Goal: Transaction & Acquisition: Purchase product/service

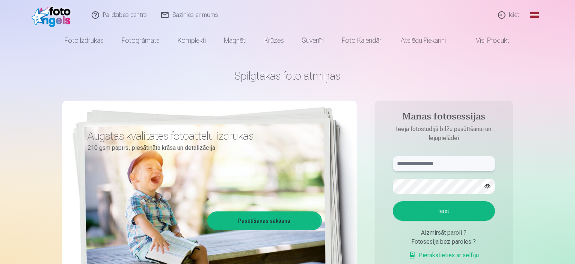
click at [422, 160] on input "text" at bounding box center [444, 163] width 102 height 15
click at [393, 201] on button "Ieiet" at bounding box center [444, 211] width 102 height 20
click at [487, 189] on button "button" at bounding box center [488, 186] width 14 height 14
click at [434, 163] on input "******" at bounding box center [444, 163] width 102 height 15
type input "**********"
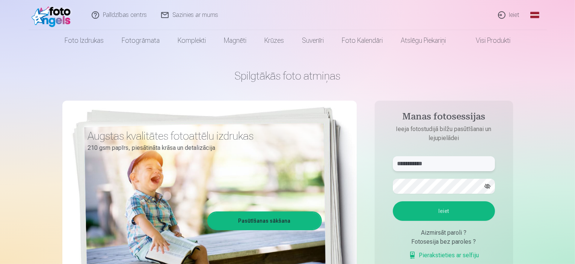
click at [393, 201] on button "Ieiet" at bounding box center [444, 211] width 102 height 20
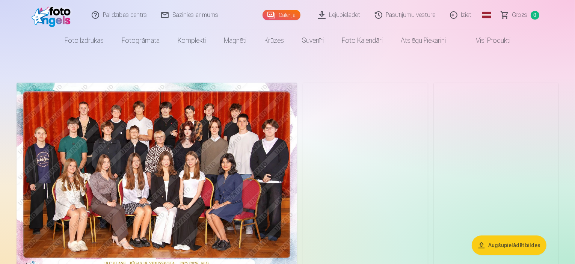
scroll to position [38, 0]
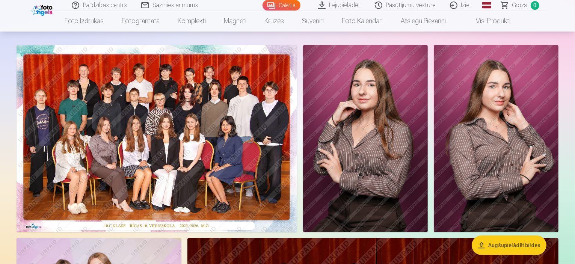
click at [270, 145] on img at bounding box center [157, 138] width 281 height 187
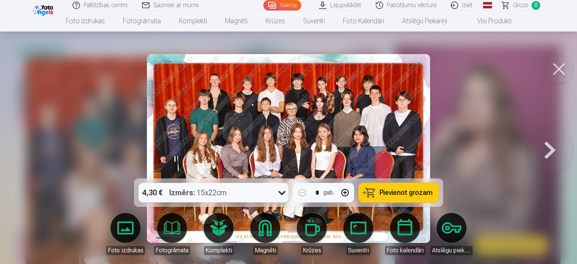
click at [327, 138] on img at bounding box center [288, 148] width 283 height 189
click at [469, 128] on div at bounding box center [288, 132] width 577 height 264
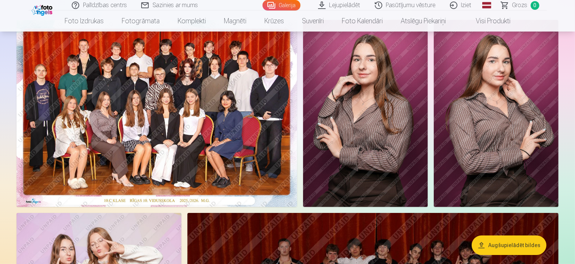
scroll to position [75, 0]
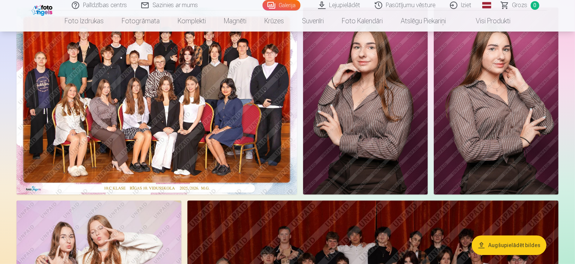
click at [199, 104] on img at bounding box center [157, 101] width 281 height 187
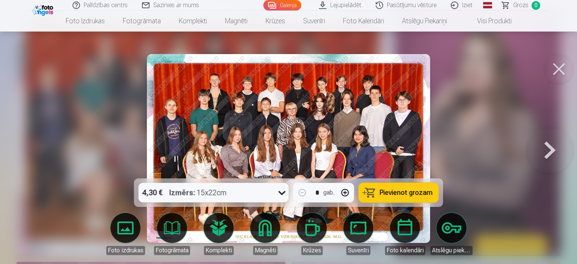
click at [347, 193] on button "button" at bounding box center [345, 193] width 18 height 18
click at [298, 196] on button "button" at bounding box center [302, 193] width 18 height 18
type input "*"
click at [407, 191] on span "Pievienot grozam" at bounding box center [406, 192] width 53 height 7
click at [483, 145] on div at bounding box center [288, 132] width 577 height 264
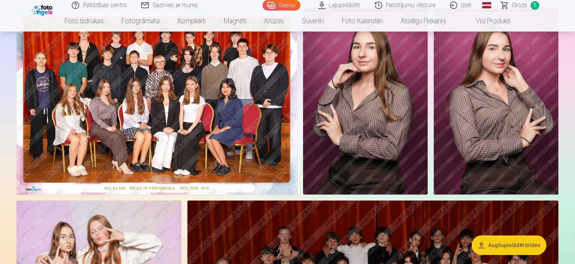
click at [428, 121] on img at bounding box center [365, 101] width 125 height 187
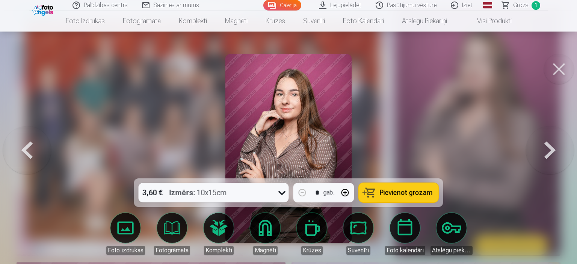
click at [558, 62] on button at bounding box center [559, 69] width 30 height 30
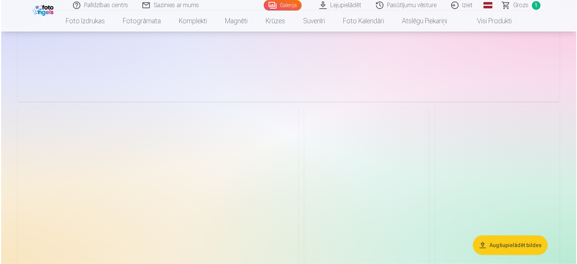
scroll to position [902, 0]
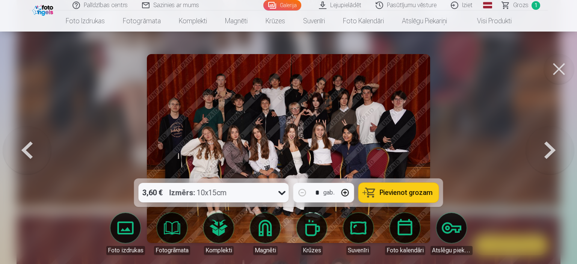
click at [564, 74] on button at bounding box center [559, 69] width 30 height 30
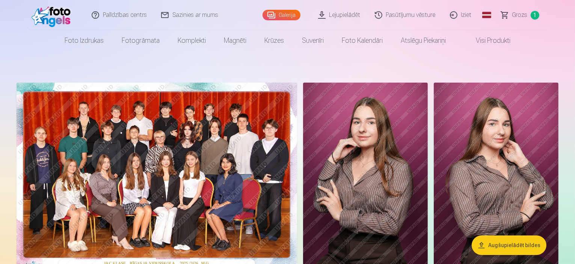
click at [507, 42] on link "Visi produkti" at bounding box center [487, 40] width 65 height 21
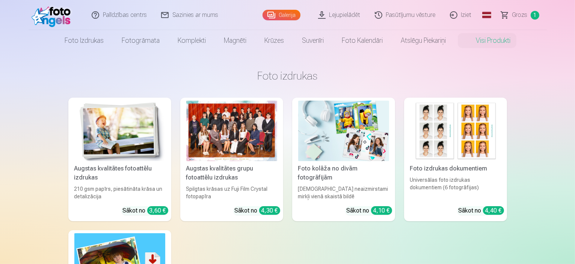
click at [522, 16] on span "Grozs" at bounding box center [520, 15] width 15 height 9
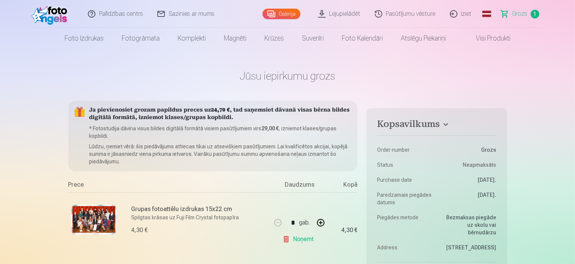
scroll to position [75, 0]
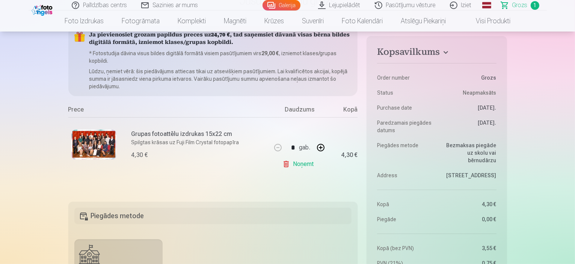
click at [304, 163] on link "Noņemt" at bounding box center [300, 164] width 34 height 15
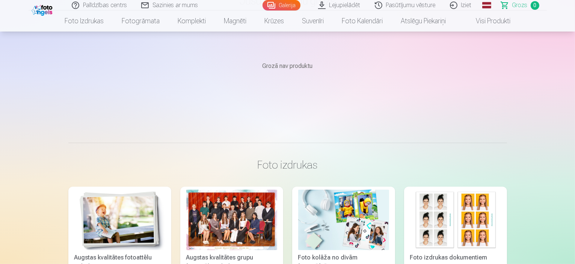
click at [351, 4] on link "Lejupielādēt" at bounding box center [340, 5] width 57 height 11
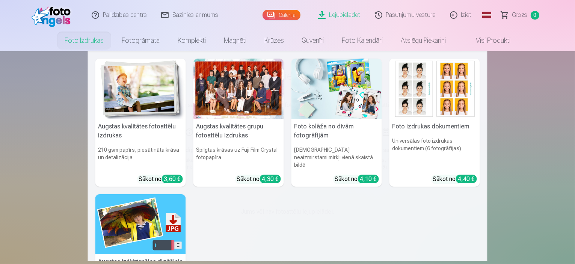
click at [98, 39] on link "Foto izdrukas" at bounding box center [84, 40] width 57 height 21
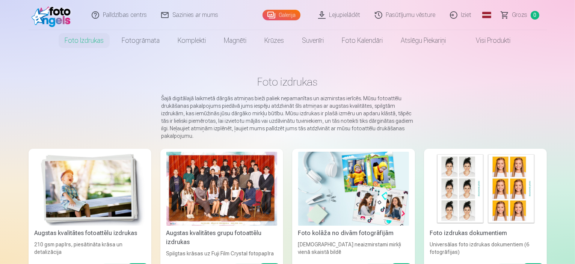
click at [280, 11] on link "Galerija" at bounding box center [282, 15] width 38 height 11
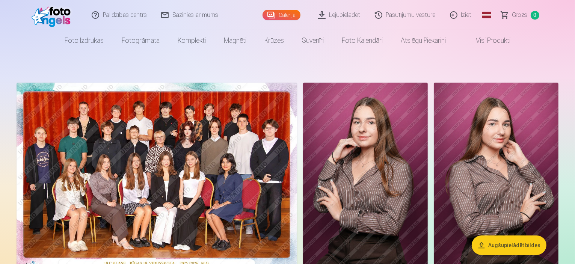
click at [515, 245] on button "Augšupielādēt bildes" at bounding box center [509, 246] width 75 height 20
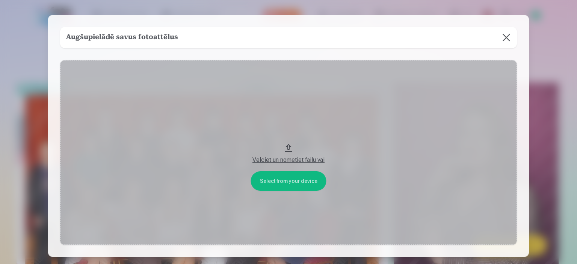
click at [508, 34] on button at bounding box center [506, 37] width 21 height 21
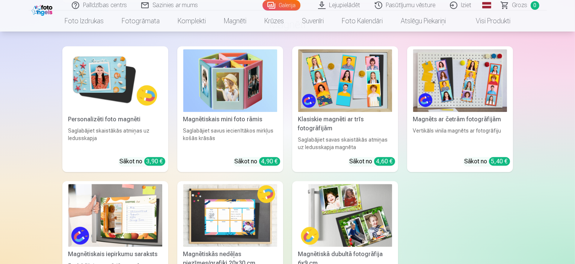
scroll to position [2104, 0]
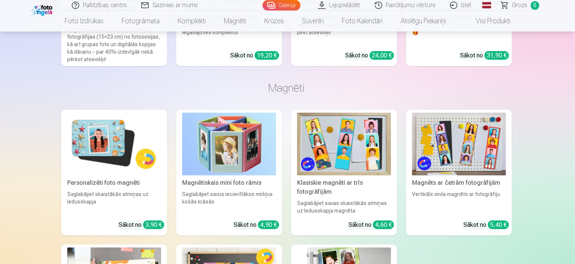
scroll to position [2110, 0]
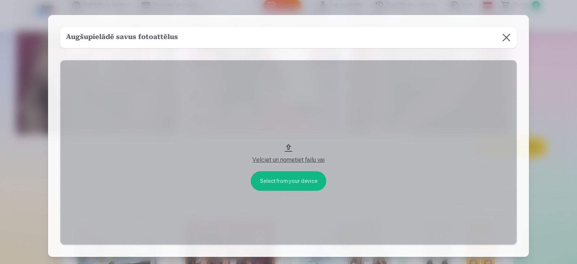
click at [287, 181] on button "Velciet un nometiet failu vai" at bounding box center [288, 152] width 457 height 185
click at [289, 145] on button "Velciet un nometiet failu vai" at bounding box center [288, 152] width 457 height 185
click at [145, 32] on h5 "Augšupielādē savus fotoattēlus" at bounding box center [122, 37] width 112 height 11
click at [81, 39] on h5 "Augšupielādē savus fotoattēlus" at bounding box center [122, 37] width 112 height 11
click at [298, 160] on div "Velciet un nometiet failu vai" at bounding box center [289, 160] width 442 height 9
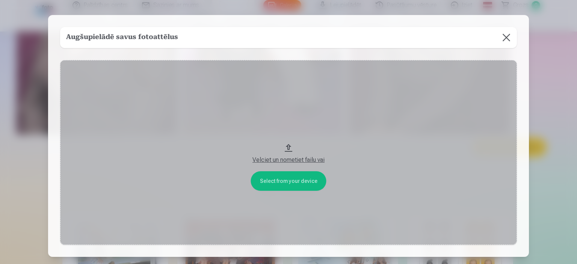
click at [278, 175] on button "Velciet un nometiet failu vai" at bounding box center [288, 152] width 457 height 185
click at [284, 160] on div "Velciet un nometiet failu vai" at bounding box center [289, 160] width 442 height 9
click at [506, 35] on button at bounding box center [506, 37] width 21 height 21
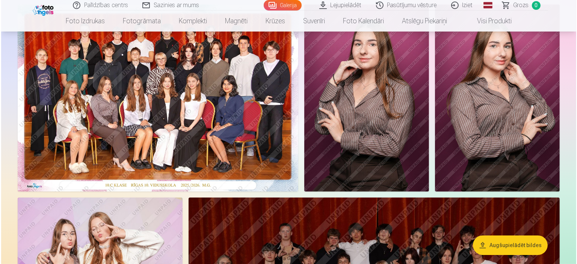
scroll to position [150, 0]
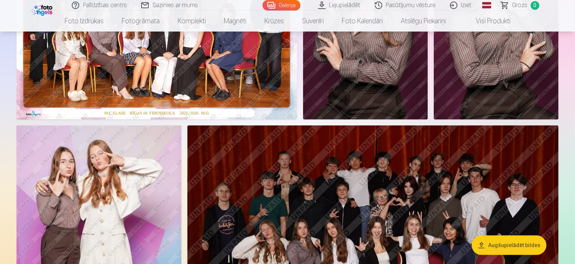
click at [272, 114] on img at bounding box center [157, 25] width 281 height 187
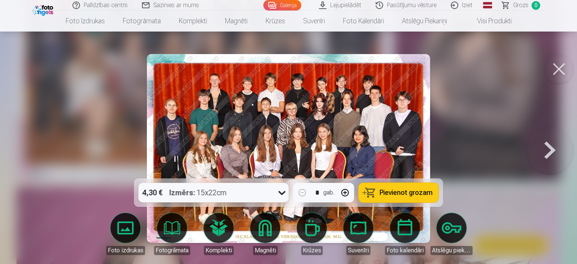
click at [340, 85] on img at bounding box center [288, 148] width 283 height 189
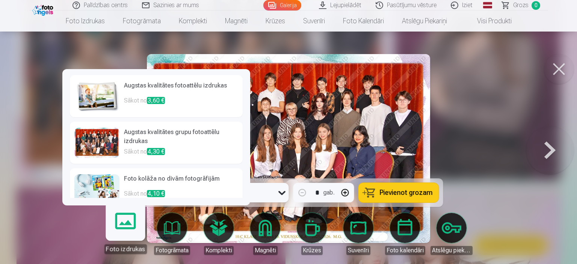
click at [162, 90] on h6 "Augstas kvalitātes fotoattēlu izdrukas" at bounding box center [181, 88] width 114 height 15
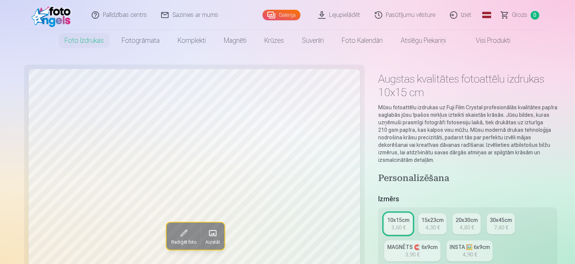
click at [450, 244] on div "INSTA 🖼️ 6x9cm" at bounding box center [470, 248] width 40 height 8
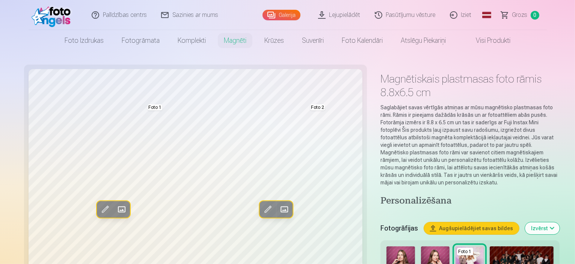
click at [283, 11] on link "Galerija" at bounding box center [282, 15] width 38 height 11
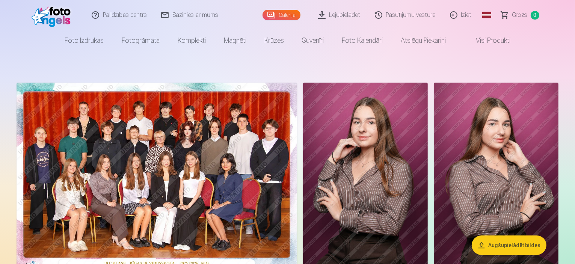
click at [351, 15] on link "Lejupielādēt" at bounding box center [340, 15] width 57 height 30
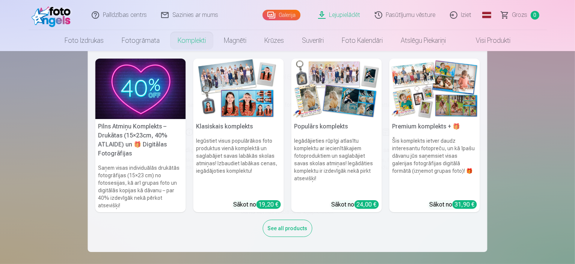
click at [143, 85] on img at bounding box center [140, 89] width 91 height 60
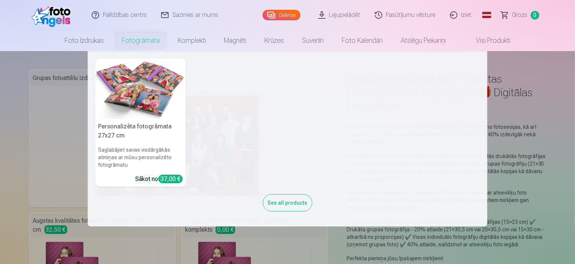
click at [143, 39] on link "Fotogrāmata" at bounding box center [141, 40] width 56 height 21
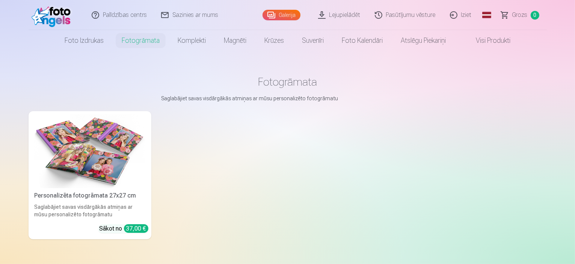
click at [280, 12] on link "Galerija" at bounding box center [282, 15] width 38 height 11
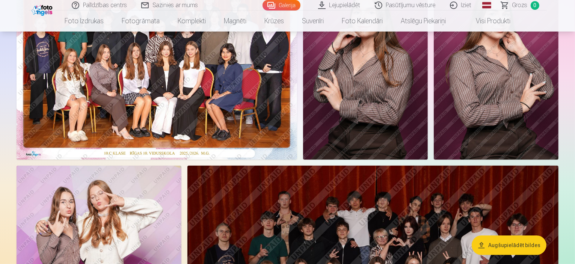
scroll to position [113, 0]
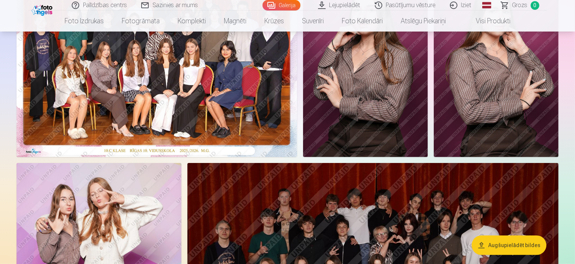
click at [212, 136] on img at bounding box center [157, 63] width 281 height 187
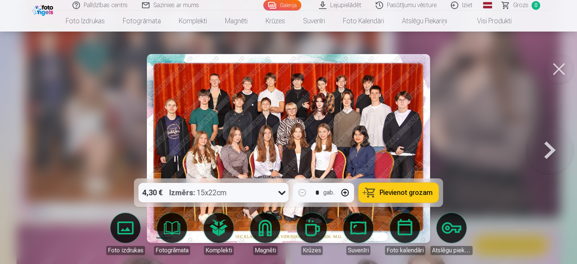
click at [422, 190] on span "Pievienot grozam" at bounding box center [406, 192] width 53 height 7
click at [492, 66] on div at bounding box center [288, 132] width 577 height 264
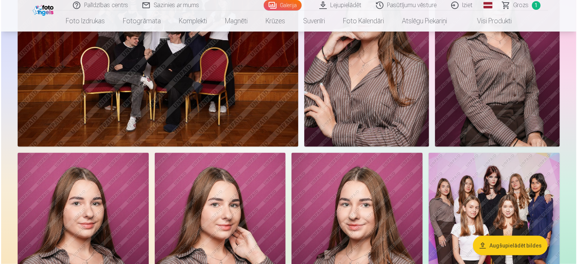
scroll to position [939, 0]
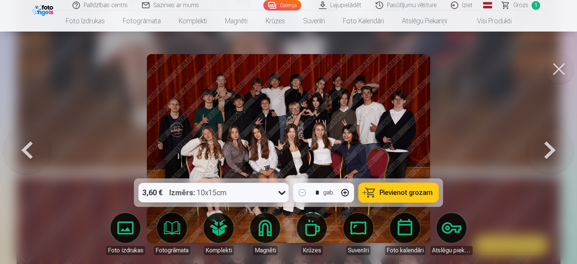
click at [390, 192] on span "Pievienot grozam" at bounding box center [406, 192] width 53 height 7
click at [427, 113] on img at bounding box center [289, 148] width 284 height 189
click at [557, 64] on button at bounding box center [559, 69] width 30 height 30
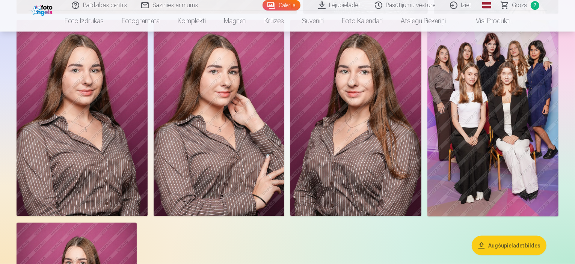
scroll to position [1087, 0]
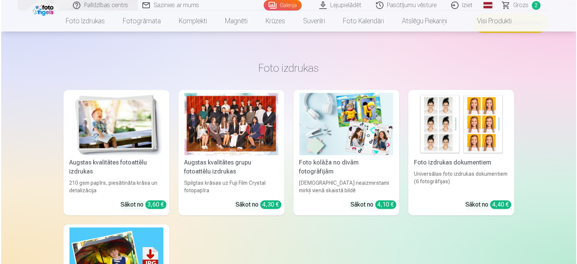
scroll to position [1467, 0]
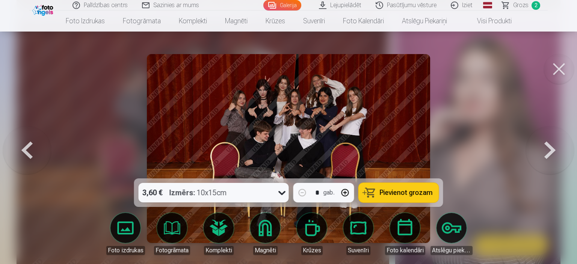
click at [566, 60] on button at bounding box center [559, 69] width 30 height 30
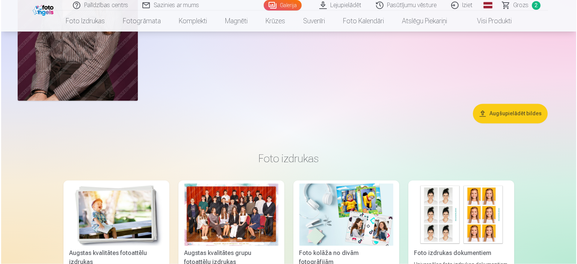
scroll to position [1275, 0]
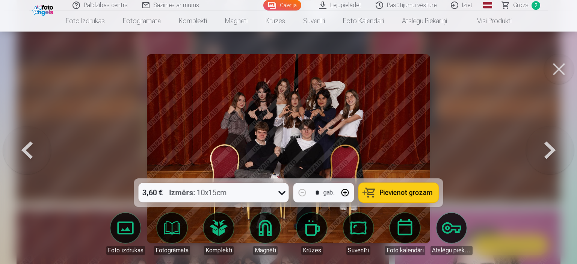
click at [412, 193] on span "Pievienot grozam" at bounding box center [406, 192] width 53 height 7
click at [556, 73] on button at bounding box center [559, 69] width 30 height 30
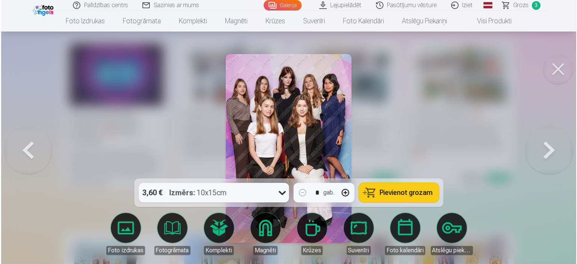
scroll to position [1992, 0]
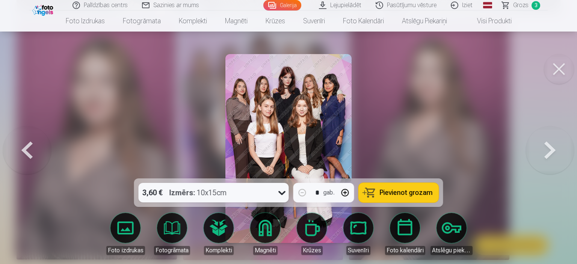
click at [383, 183] on button "Pievienot grozam" at bounding box center [399, 193] width 80 height 20
click at [555, 73] on button at bounding box center [559, 69] width 30 height 30
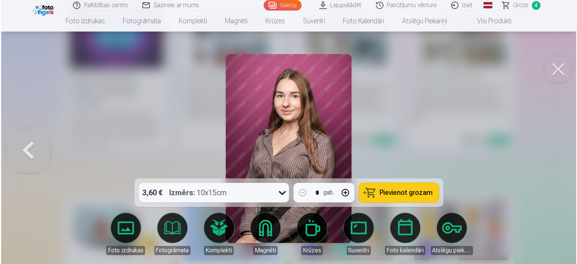
scroll to position [2030, 0]
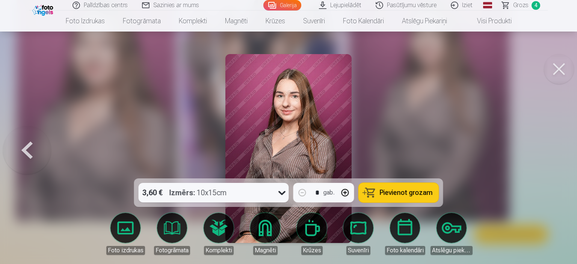
click at [30, 154] on button at bounding box center [27, 148] width 48 height 45
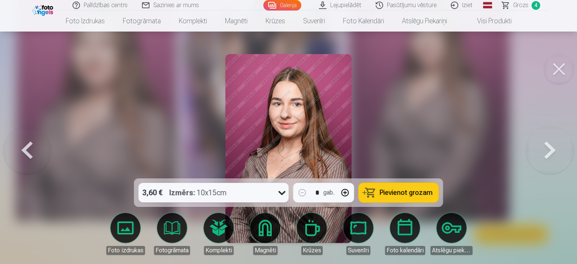
click at [552, 141] on button at bounding box center [550, 148] width 48 height 45
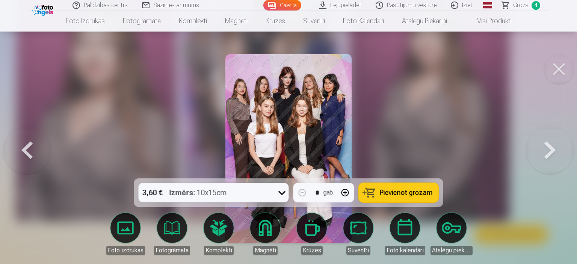
click at [552, 141] on button at bounding box center [550, 148] width 48 height 45
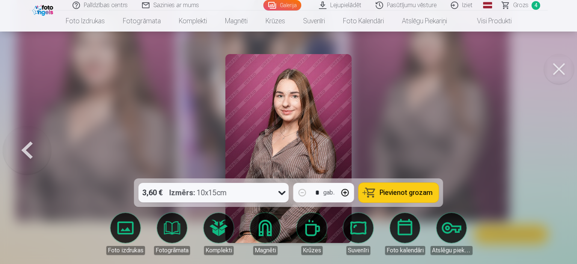
click at [419, 200] on button "Pievienot grozam" at bounding box center [399, 193] width 80 height 20
click at [558, 67] on button at bounding box center [559, 69] width 30 height 30
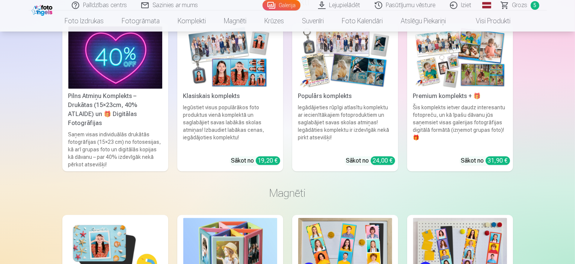
scroll to position [1986, 0]
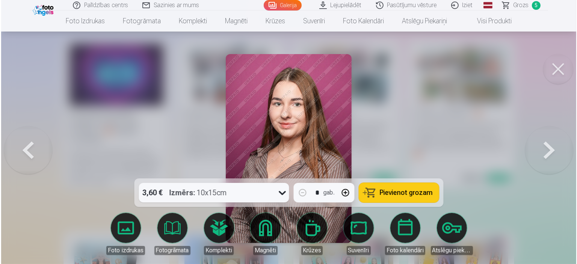
scroll to position [1992, 0]
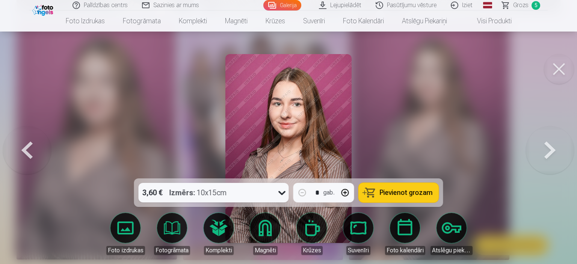
click at [420, 198] on button "Pievienot grozam" at bounding box center [399, 193] width 80 height 20
click at [553, 68] on button at bounding box center [559, 69] width 30 height 30
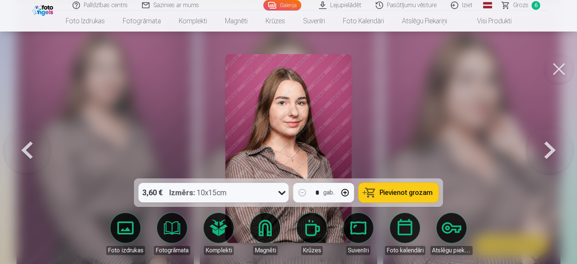
click at [407, 188] on button "Pievienot grozam" at bounding box center [399, 193] width 80 height 20
drag, startPoint x: 555, startPoint y: 68, endPoint x: 533, endPoint y: 70, distance: 21.5
click at [553, 67] on button at bounding box center [559, 69] width 30 height 30
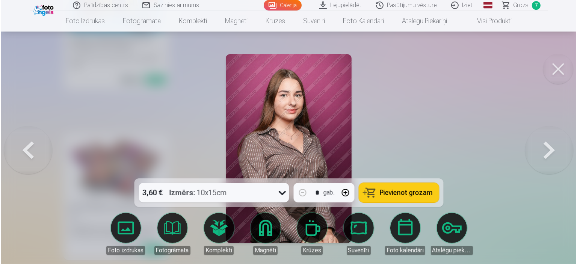
scroll to position [1727, 0]
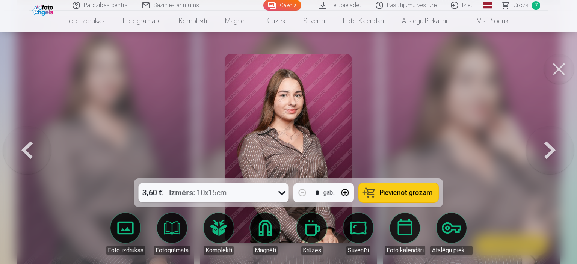
click at [403, 199] on button "Pievienot grozam" at bounding box center [399, 193] width 80 height 20
drag, startPoint x: 559, startPoint y: 65, endPoint x: 529, endPoint y: 80, distance: 33.4
click at [559, 65] on button at bounding box center [559, 69] width 30 height 30
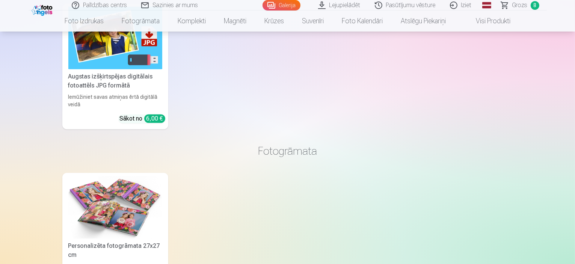
scroll to position [1798, 0]
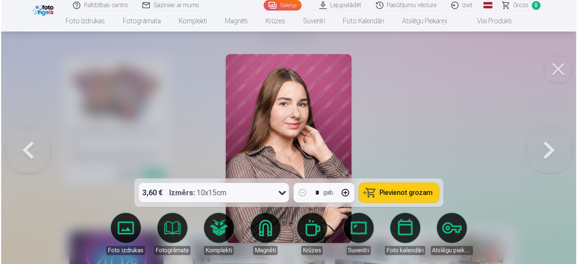
scroll to position [1804, 0]
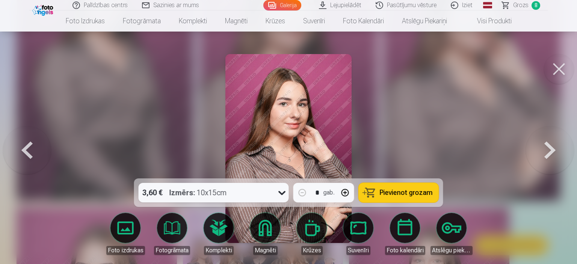
click at [559, 69] on button at bounding box center [559, 69] width 30 height 30
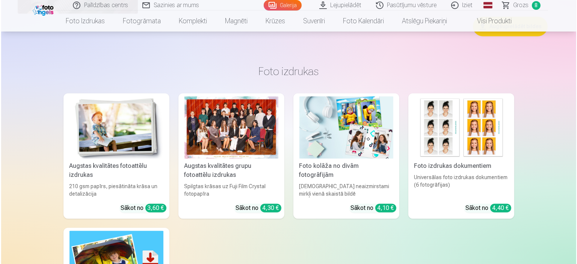
scroll to position [1463, 0]
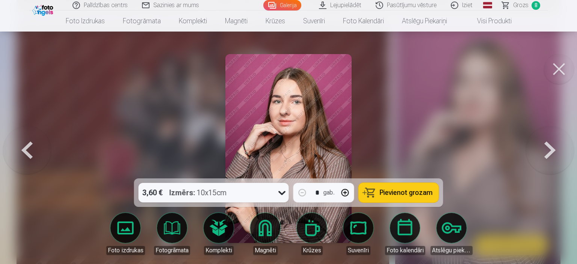
click at [556, 65] on button at bounding box center [559, 69] width 30 height 30
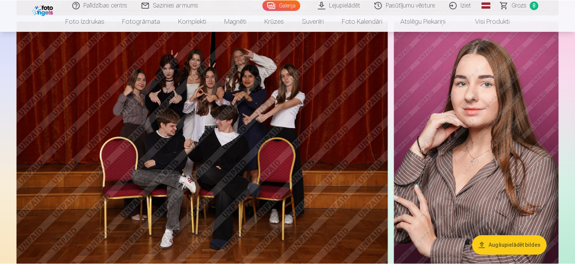
scroll to position [1460, 0]
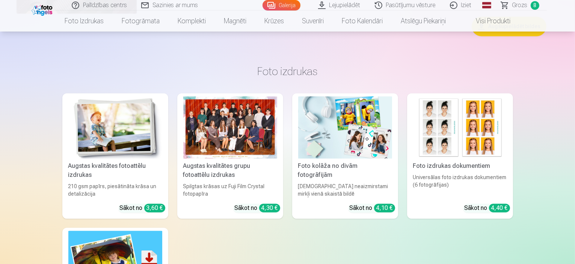
click at [345, 7] on link "Lejupielādēt" at bounding box center [340, 5] width 57 height 11
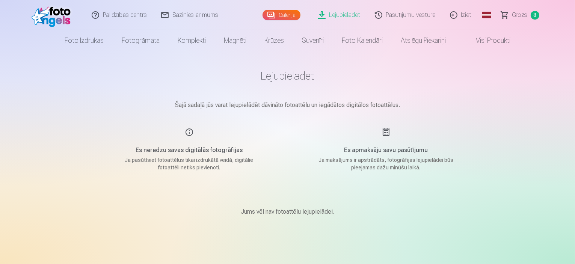
click at [512, 13] on link "Grozs 8" at bounding box center [521, 15] width 53 height 30
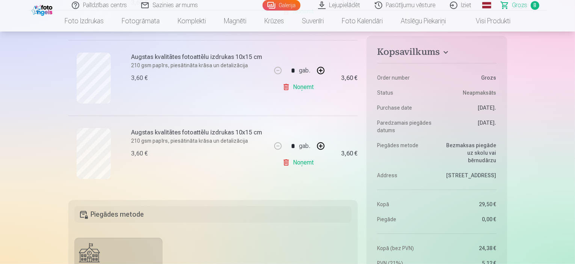
scroll to position [601, 0]
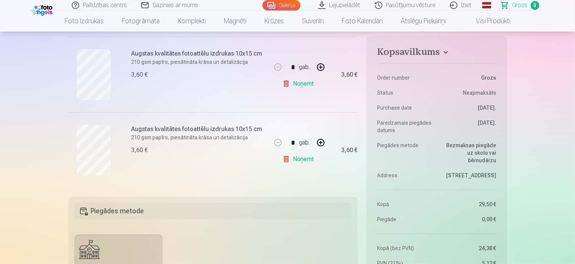
click at [282, 7] on link "Galerija" at bounding box center [282, 5] width 38 height 11
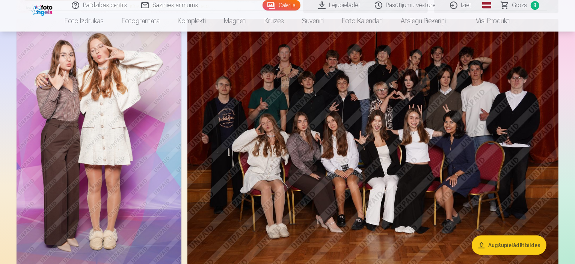
scroll to position [263, 0]
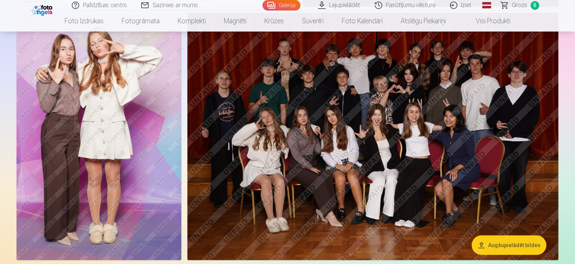
click at [181, 124] on img at bounding box center [99, 137] width 165 height 248
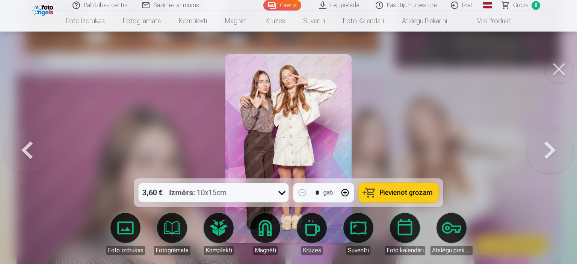
click at [388, 191] on span "Pievienot grozam" at bounding box center [406, 192] width 53 height 7
click at [555, 70] on button at bounding box center [559, 69] width 30 height 30
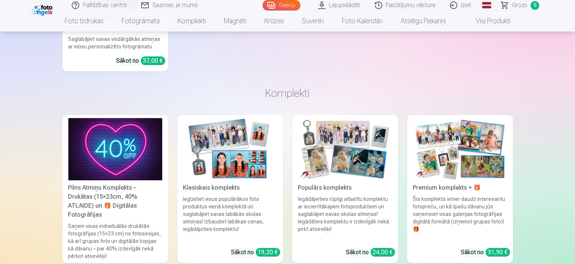
scroll to position [1954, 0]
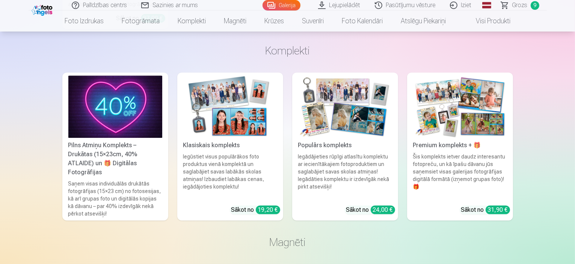
click at [508, 5] on link "Grozs 9" at bounding box center [521, 5] width 53 height 11
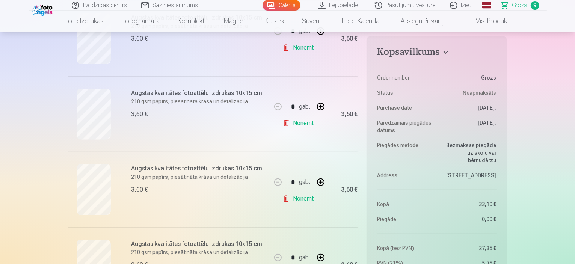
scroll to position [564, 0]
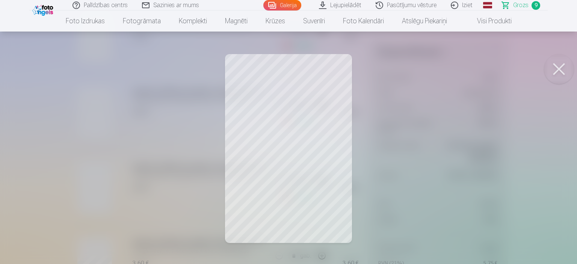
click at [568, 72] on button at bounding box center [559, 69] width 30 height 30
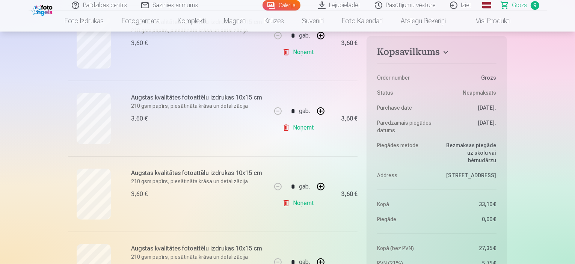
scroll to position [451, 0]
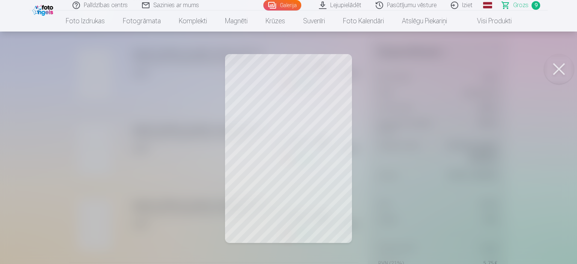
click at [567, 80] on button at bounding box center [559, 69] width 30 height 30
click at [560, 67] on button at bounding box center [559, 69] width 30 height 30
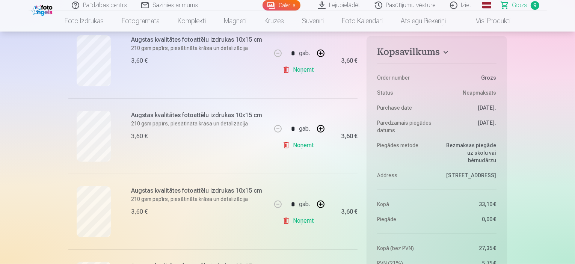
scroll to position [564, 0]
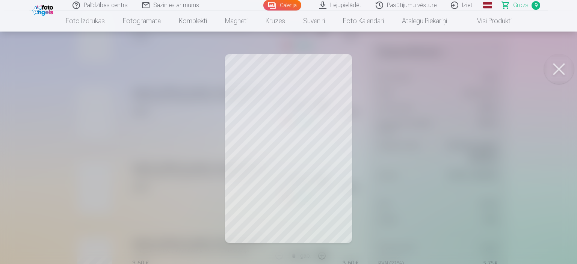
drag, startPoint x: 572, startPoint y: 71, endPoint x: 465, endPoint y: 80, distance: 107.1
click at [571, 71] on button at bounding box center [559, 69] width 30 height 30
click at [563, 65] on button at bounding box center [559, 69] width 30 height 30
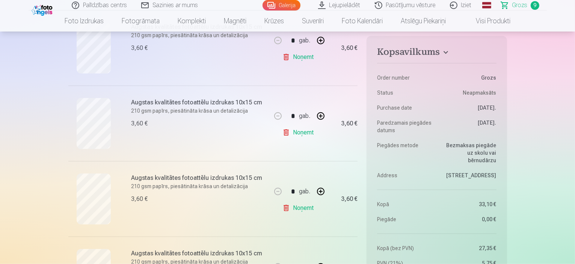
scroll to position [489, 0]
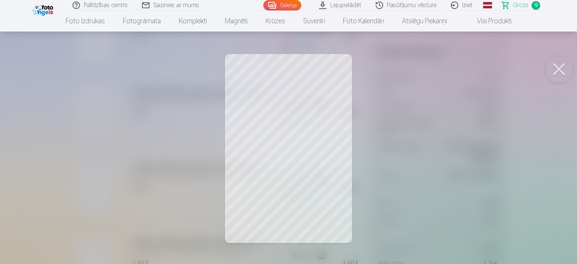
click at [546, 67] on button at bounding box center [559, 69] width 30 height 30
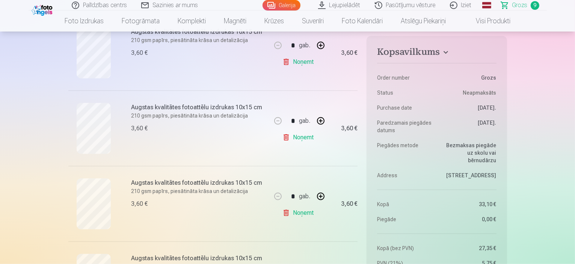
scroll to position [564, 0]
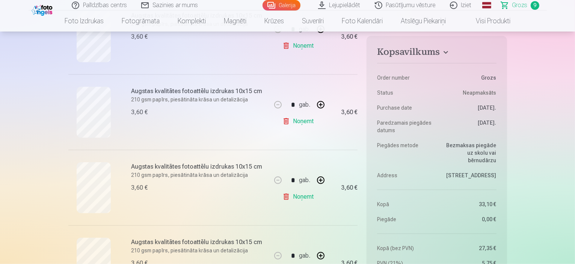
click at [99, 141] on div "Augstas kvalitātes fotoattēlu izdrukas 10x15 cm 210 gsm papīrs, piesātināta krā…" at bounding box center [169, 112] width 203 height 76
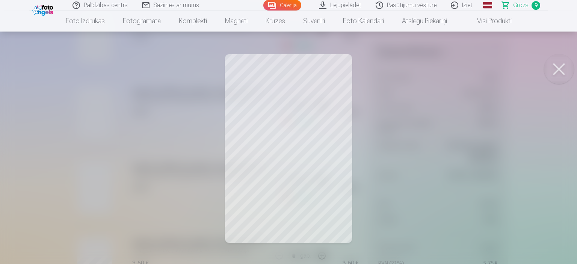
click at [556, 62] on button at bounding box center [559, 69] width 30 height 30
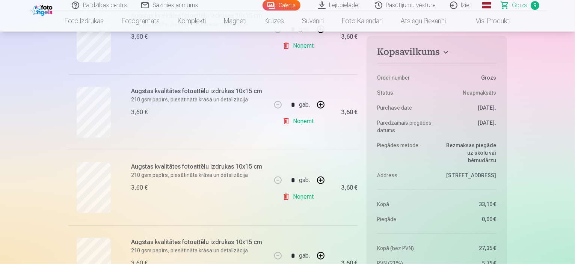
click at [298, 120] on link "Noņemt" at bounding box center [300, 121] width 34 height 15
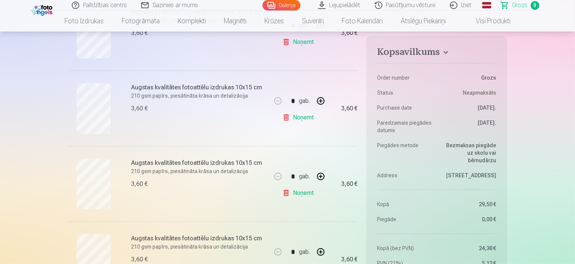
scroll to position [489, 0]
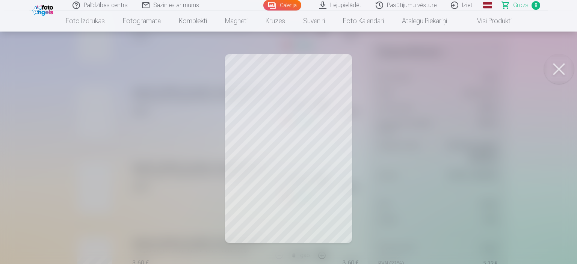
drag, startPoint x: 559, startPoint y: 66, endPoint x: 352, endPoint y: 89, distance: 208.4
click at [559, 66] on button at bounding box center [559, 69] width 30 height 30
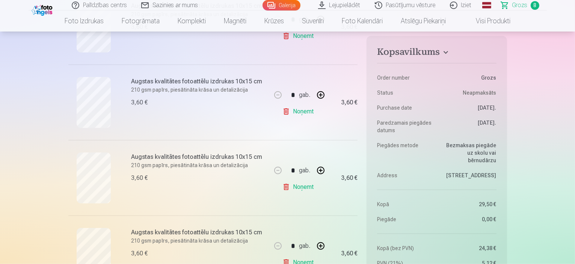
scroll to position [413, 0]
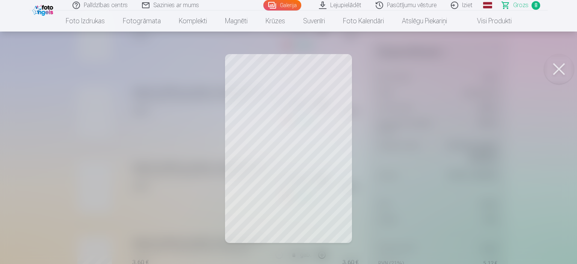
click at [558, 64] on button at bounding box center [559, 69] width 30 height 30
click at [549, 67] on button at bounding box center [559, 69] width 30 height 30
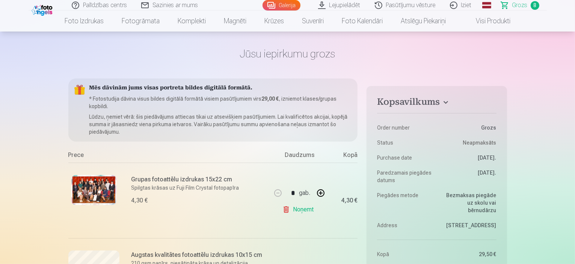
scroll to position [0, 0]
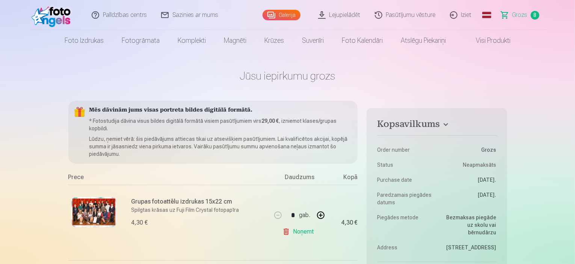
click at [284, 12] on link "Galerija" at bounding box center [282, 15] width 38 height 11
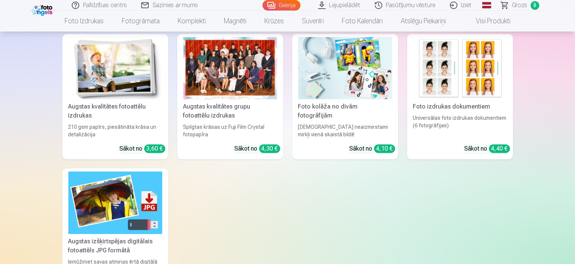
scroll to position [1541, 0]
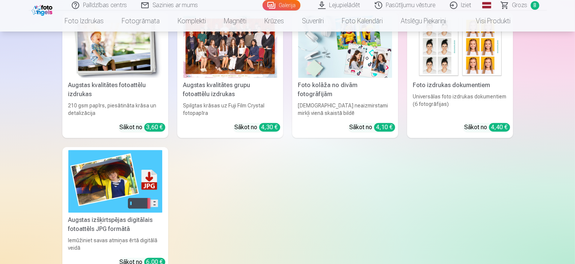
click at [520, 7] on span "Grozs" at bounding box center [520, 5] width 15 height 9
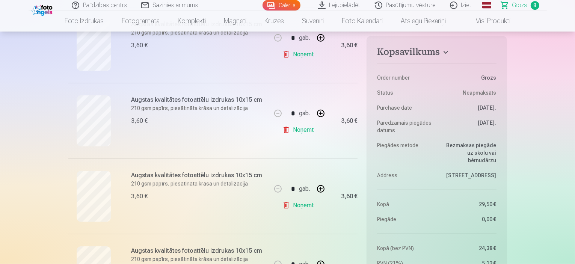
scroll to position [489, 0]
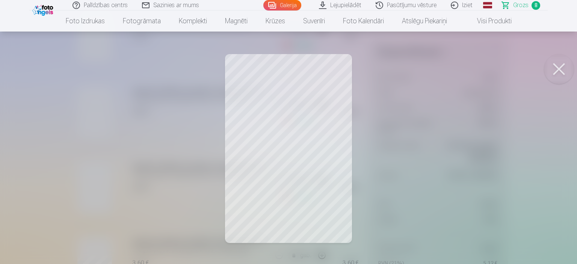
click at [553, 63] on button at bounding box center [559, 69] width 30 height 30
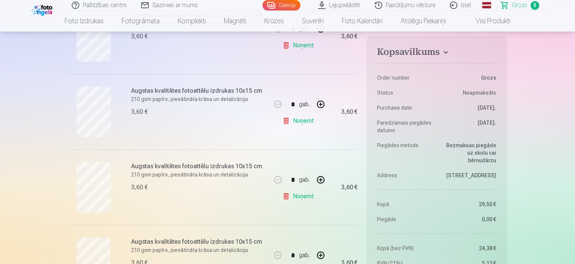
click at [301, 195] on link "Noņemt" at bounding box center [300, 196] width 34 height 15
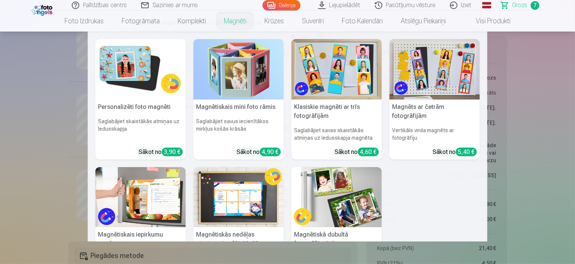
click at [233, 26] on link "Magnēti" at bounding box center [235, 21] width 41 height 21
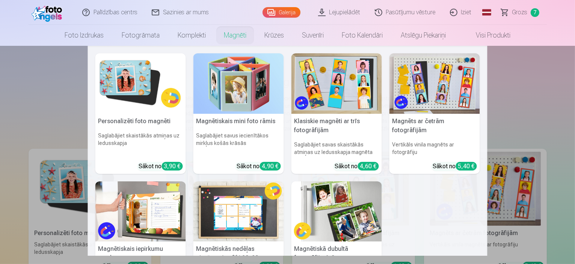
scroll to position [38, 0]
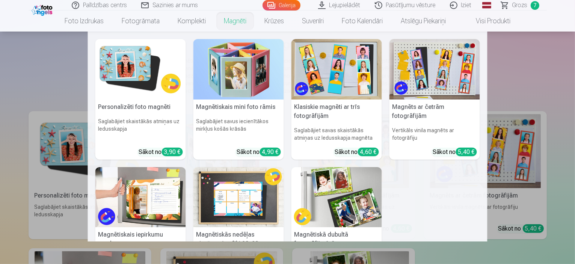
click at [57, 83] on nav "Personalizēti foto magnēti Saglabājiet skaistākās atmiņas uz ledusskapja Sākot …" at bounding box center [287, 137] width 575 height 210
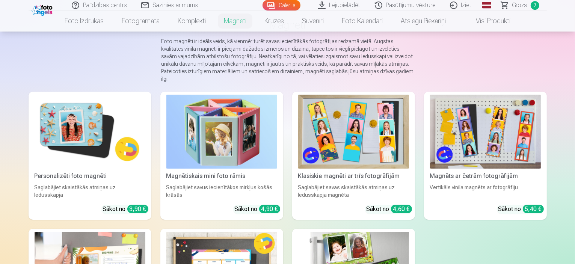
scroll to position [75, 0]
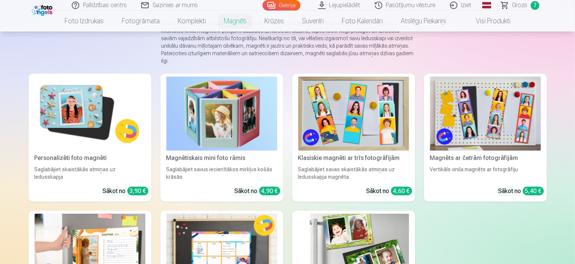
click at [77, 134] on img at bounding box center [90, 114] width 111 height 74
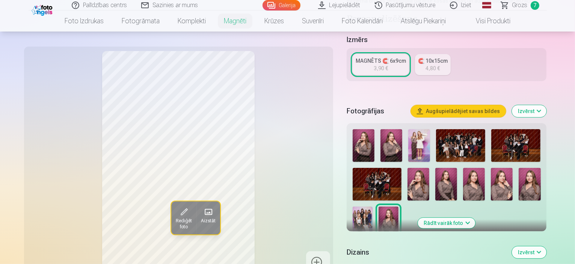
scroll to position [150, 0]
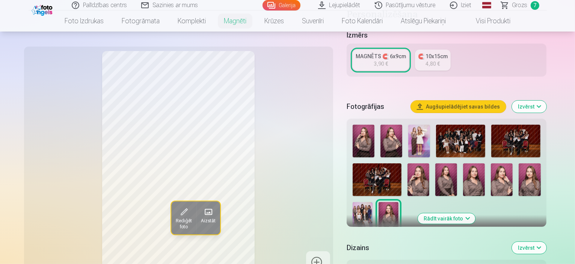
click at [440, 173] on img at bounding box center [447, 179] width 22 height 33
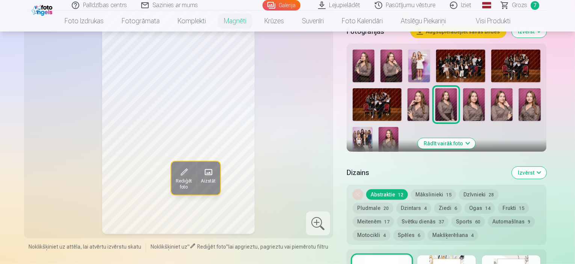
scroll to position [188, 0]
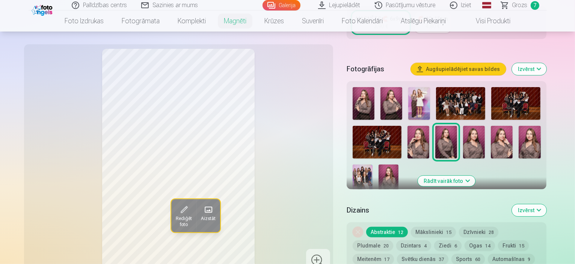
click at [508, 129] on img at bounding box center [502, 142] width 22 height 33
click at [427, 135] on img at bounding box center [419, 142] width 22 height 33
click at [497, 135] on img at bounding box center [502, 142] width 22 height 33
click at [428, 131] on img at bounding box center [419, 142] width 22 height 33
click at [505, 136] on img at bounding box center [502, 142] width 22 height 33
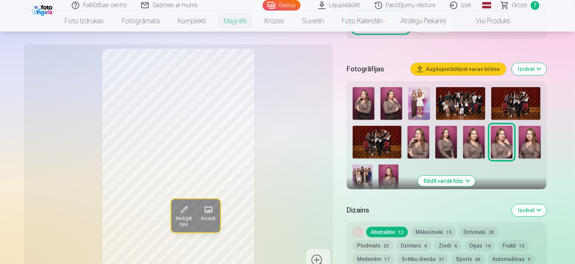
click at [416, 137] on img at bounding box center [419, 142] width 22 height 33
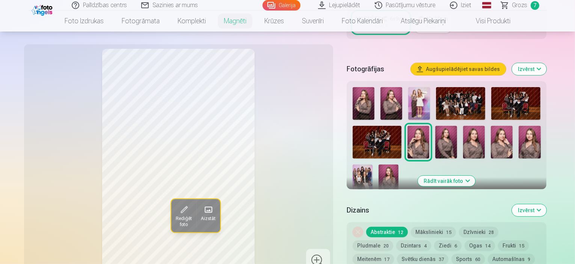
click at [501, 138] on img at bounding box center [502, 142] width 22 height 33
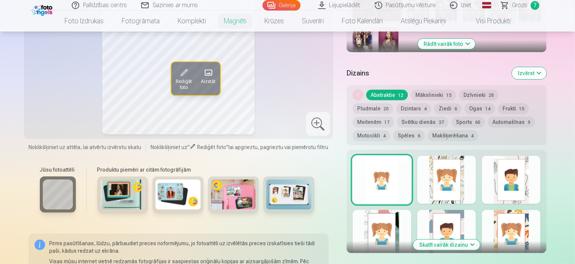
scroll to position [338, 0]
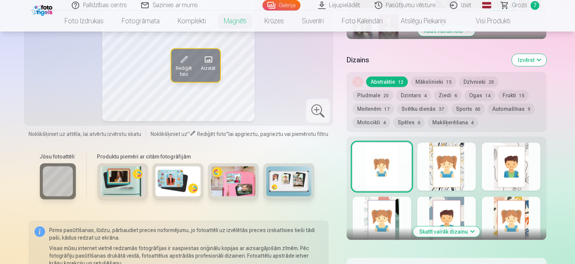
click at [455, 157] on div at bounding box center [446, 167] width 59 height 48
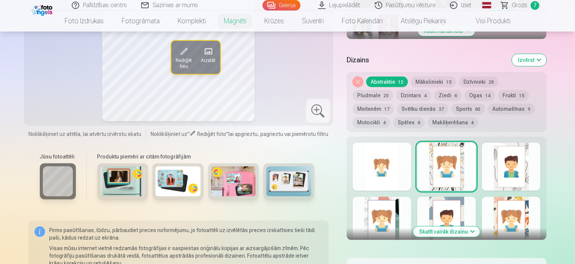
click at [369, 162] on div at bounding box center [382, 167] width 59 height 48
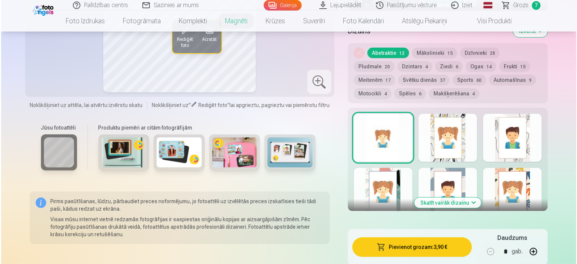
scroll to position [413, 0]
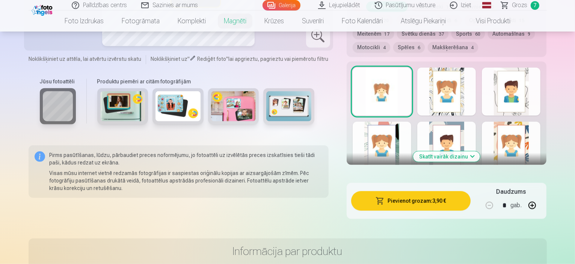
click at [385, 197] on span "button" at bounding box center [380, 201] width 9 height 8
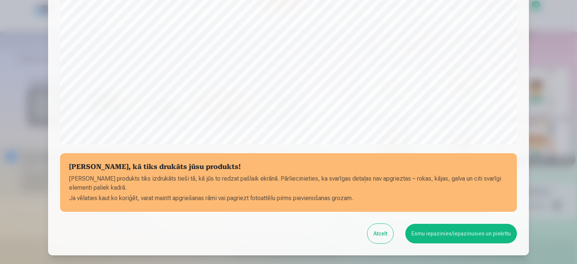
scroll to position [277, 0]
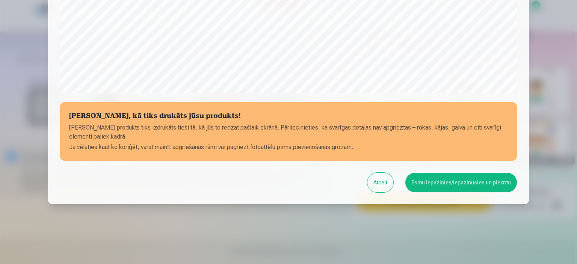
click at [436, 184] on button "Esmu iepazinies/iepazinusies un piekrītu" at bounding box center [461, 183] width 112 height 20
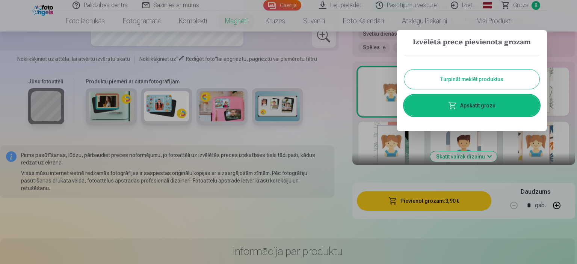
click at [461, 99] on link "Apskatīt grozu" at bounding box center [471, 105] width 135 height 21
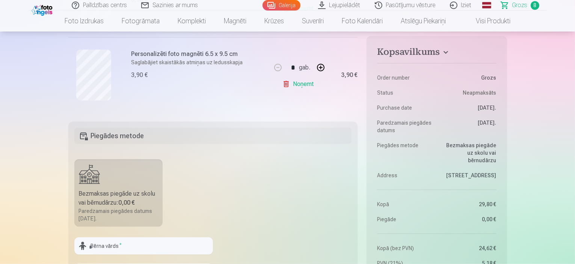
scroll to position [714, 0]
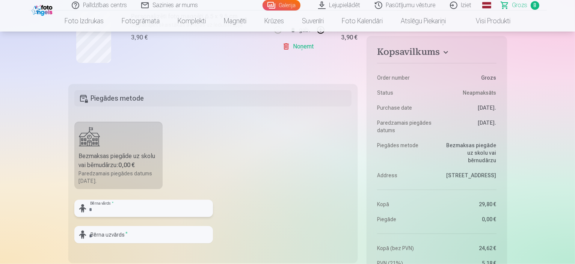
click at [118, 206] on input "text" at bounding box center [143, 208] width 139 height 17
type input "***"
click at [150, 237] on input "text" at bounding box center [143, 234] width 139 height 17
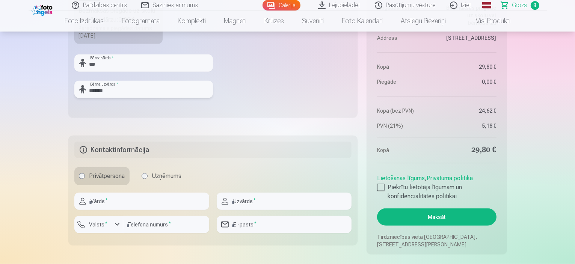
scroll to position [864, 0]
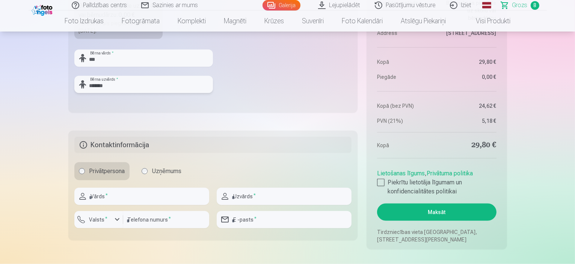
type input "*******"
click at [147, 198] on input "text" at bounding box center [141, 196] width 135 height 17
type input "***"
click at [278, 196] on input "text" at bounding box center [284, 196] width 135 height 17
type input "*******"
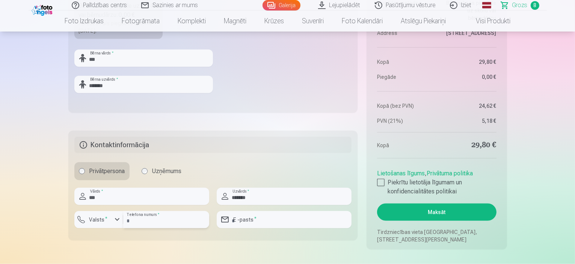
click at [171, 223] on input "number" at bounding box center [166, 219] width 86 height 17
drag, startPoint x: 110, startPoint y: 223, endPoint x: 105, endPoint y: 219, distance: 5.6
click at [109, 223] on div "button" at bounding box center [100, 221] width 23 height 8
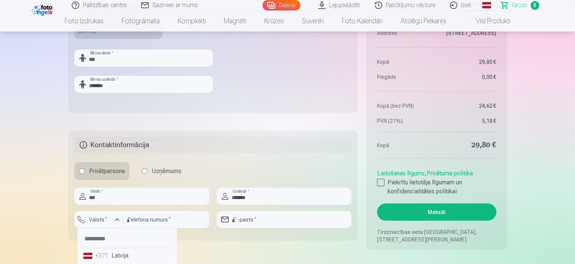
click at [112, 255] on li "+371 Latvija" at bounding box center [127, 255] width 94 height 15
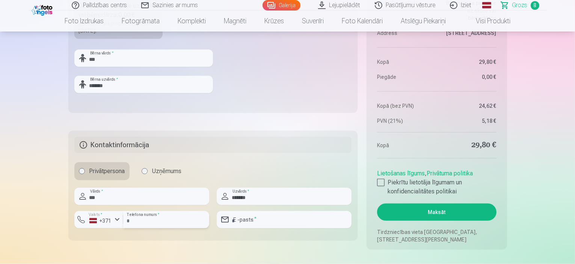
click at [162, 225] on input "number" at bounding box center [166, 219] width 86 height 17
type input "********"
click at [277, 219] on input "email" at bounding box center [284, 219] width 135 height 17
type input "**********"
click at [286, 237] on fieldset "**********" at bounding box center [213, 186] width 290 height 110
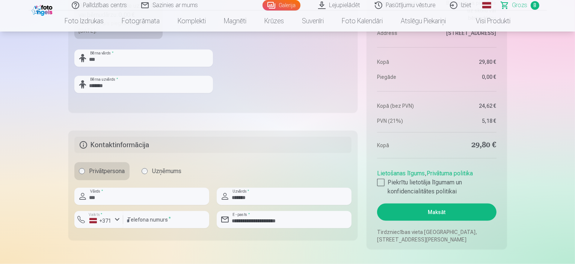
drag, startPoint x: 382, startPoint y: 181, endPoint x: 400, endPoint y: 203, distance: 27.5
click at [382, 182] on div at bounding box center [381, 183] width 8 height 8
click at [430, 207] on button "Maksāt" at bounding box center [436, 212] width 119 height 17
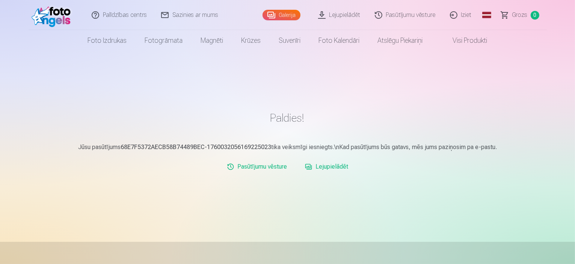
click at [337, 12] on link "Lejupielādēt" at bounding box center [340, 15] width 57 height 30
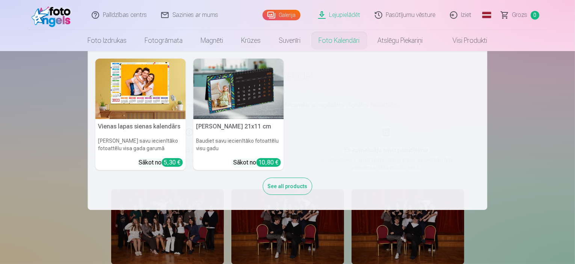
click at [546, 114] on nav "Vienas lapas sienas [PERSON_NAME] savu iecienītāko fotoattēlu visa gada garumā …" at bounding box center [287, 130] width 575 height 159
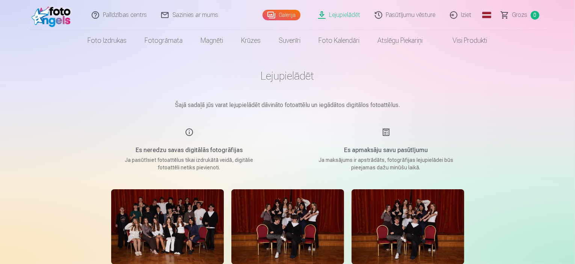
click at [386, 138] on div "Es apmaksāju savu pasūtījumu Ja maksājums ir apstrādāts, fotogrāfijas lejupielā…" at bounding box center [386, 150] width 179 height 44
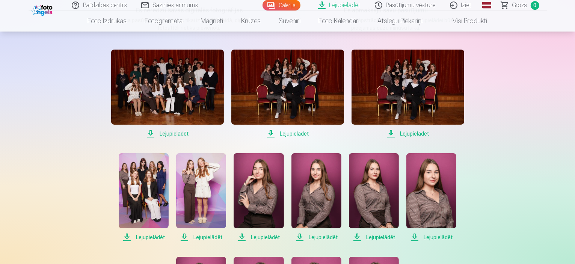
scroll to position [75, 0]
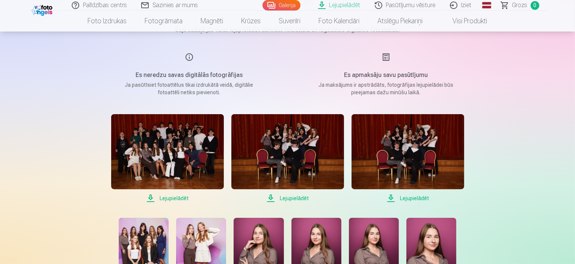
click at [173, 198] on span "Lejupielādēt" at bounding box center [167, 198] width 113 height 9
click at [292, 199] on span "Lejupielādēt" at bounding box center [287, 198] width 113 height 9
click at [415, 198] on span "Lejupielādēt" at bounding box center [408, 198] width 113 height 9
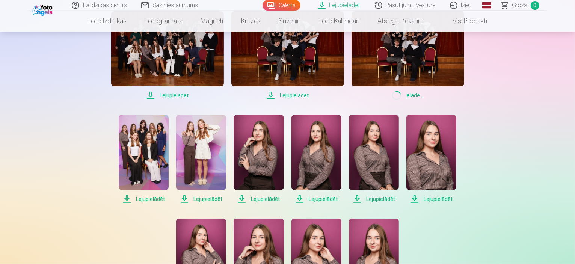
scroll to position [188, 0]
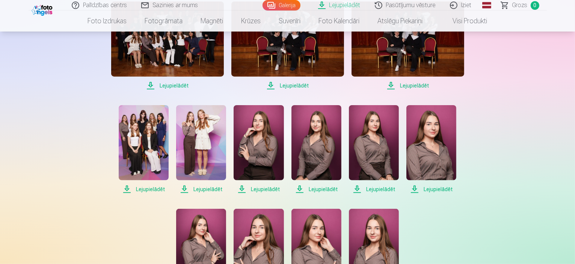
click at [147, 189] on span "Lejupielādēt" at bounding box center [144, 189] width 50 height 9
click at [211, 188] on span "Lejupielādēt" at bounding box center [201, 189] width 50 height 9
click at [260, 189] on span "Lejupielādēt" at bounding box center [259, 189] width 50 height 9
click at [324, 187] on span "Lejupielādēt" at bounding box center [317, 189] width 50 height 9
click at [380, 188] on span "Lejupielādēt" at bounding box center [374, 189] width 50 height 9
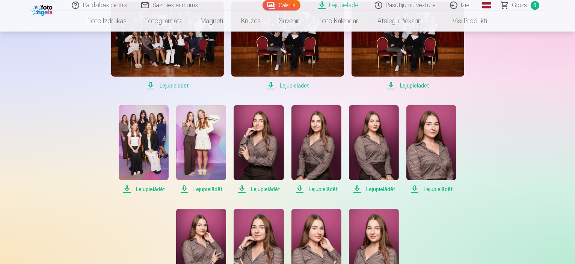
click at [438, 188] on span "Lejupielādēt" at bounding box center [432, 189] width 50 height 9
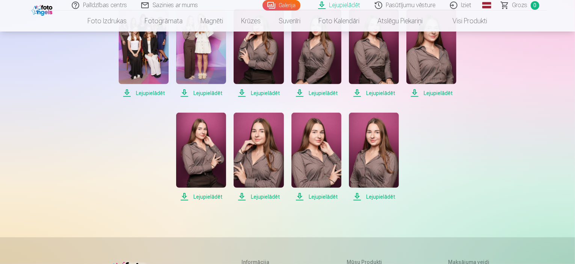
scroll to position [301, 0]
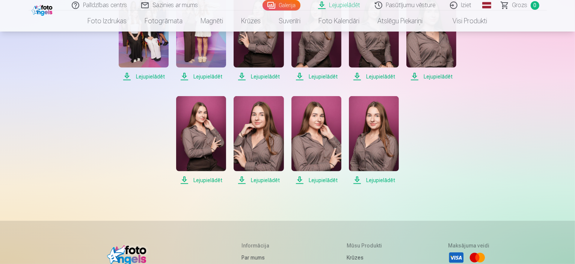
click at [201, 180] on span "Lejupielādēt" at bounding box center [201, 180] width 50 height 9
click at [264, 180] on span "Lejupielādēt" at bounding box center [259, 180] width 50 height 9
click at [321, 180] on span "Lejupielādēt" at bounding box center [317, 180] width 50 height 9
click at [374, 180] on span "Lejupielādēt" at bounding box center [374, 180] width 50 height 9
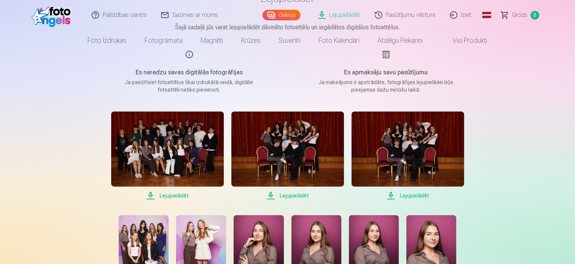
scroll to position [0, 0]
